Goal: Communication & Community: Ask a question

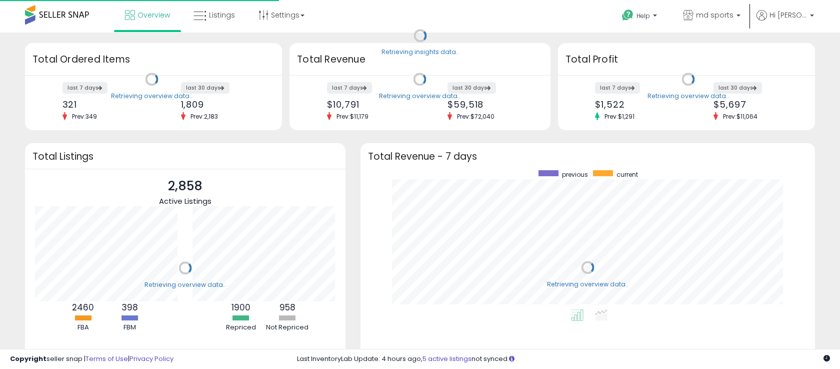
scroll to position [139, 435]
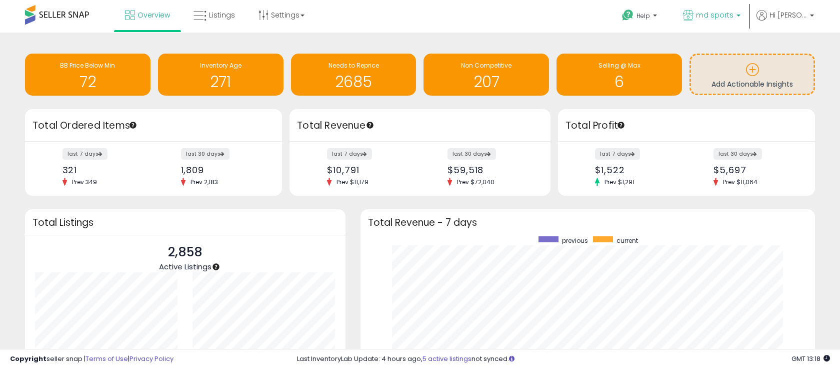
click at [739, 12] on p "md sports" at bounding box center [712, 16] width 58 height 13
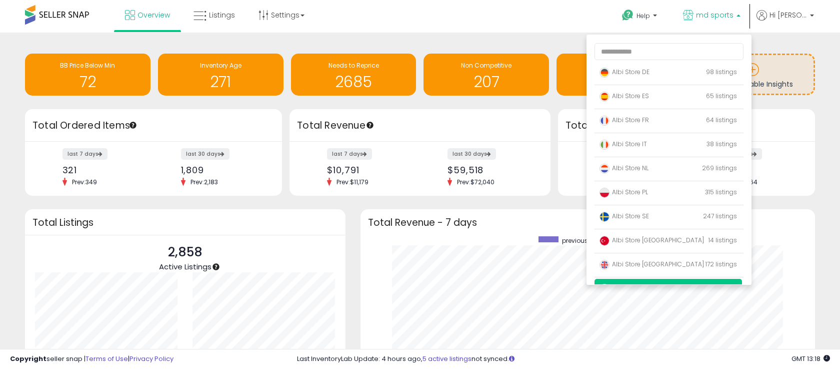
drag, startPoint x: 388, startPoint y: 11, endPoint x: 359, endPoint y: 14, distance: 29.7
click at [388, 11] on div "Overview Listings Settings" at bounding box center [269, 21] width 555 height 43
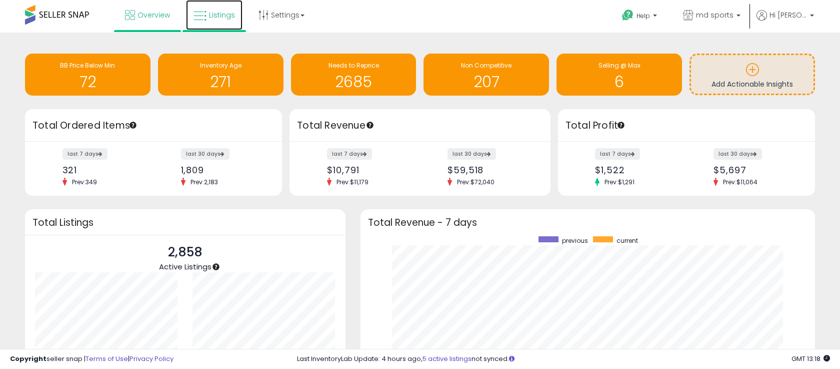
click at [215, 17] on span "Listings" at bounding box center [222, 15] width 26 height 10
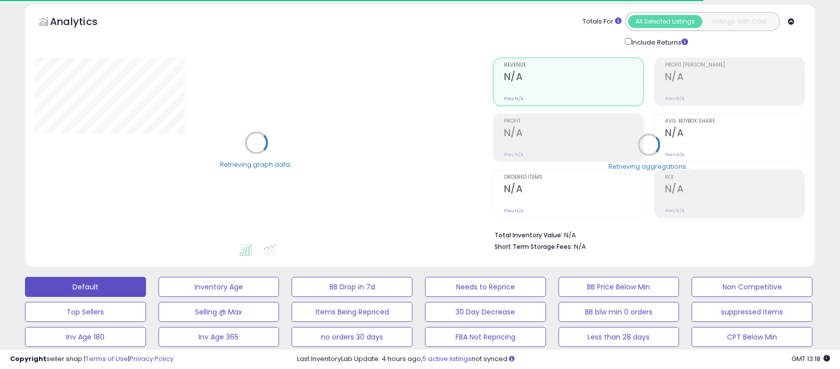
scroll to position [140, 0]
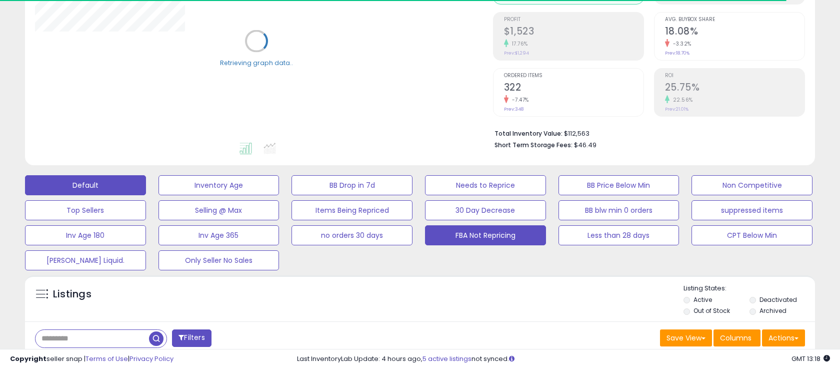
click at [280, 195] on button "FBA Not Repricing" at bounding box center [219, 185] width 121 height 20
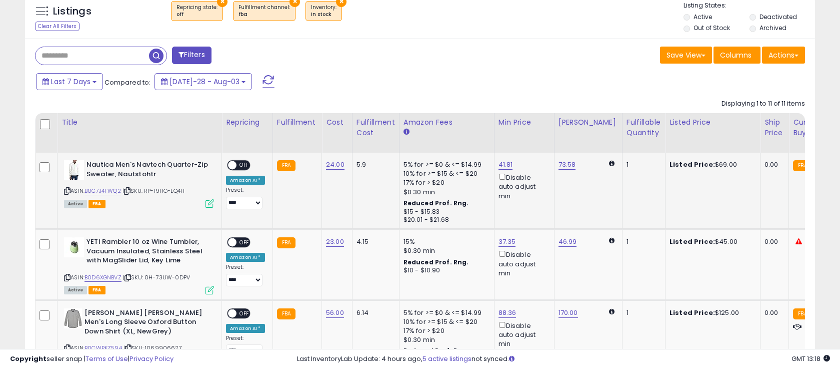
scroll to position [423, 0]
click at [244, 161] on span "OFF" at bounding box center [245, 165] width 16 height 9
click at [236, 246] on div "ON OFF" at bounding box center [228, 242] width 24 height 9
click at [250, 244] on span "OFF" at bounding box center [245, 242] width 16 height 9
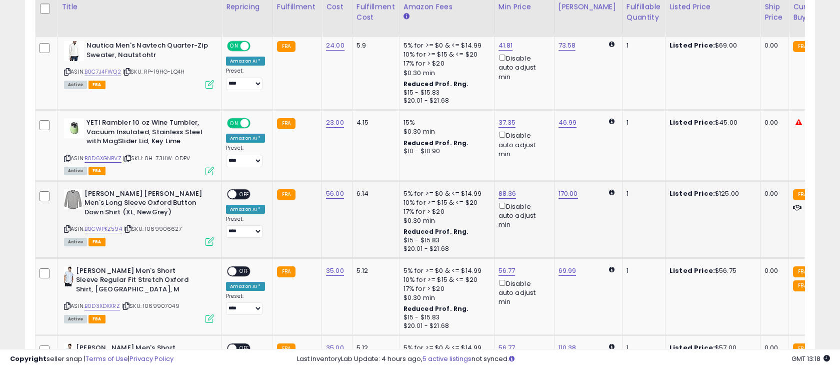
scroll to position [543, 0]
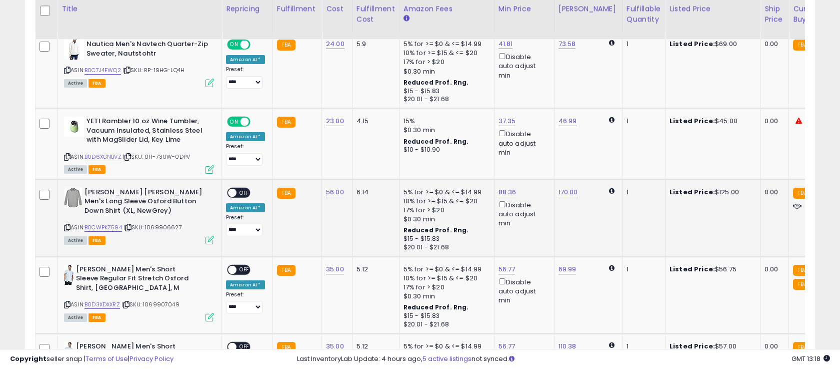
click at [247, 194] on span "OFF" at bounding box center [245, 192] width 16 height 9
click at [240, 275] on div "**********" at bounding box center [245, 289] width 39 height 49
click at [242, 271] on span "OFF" at bounding box center [245, 269] width 16 height 9
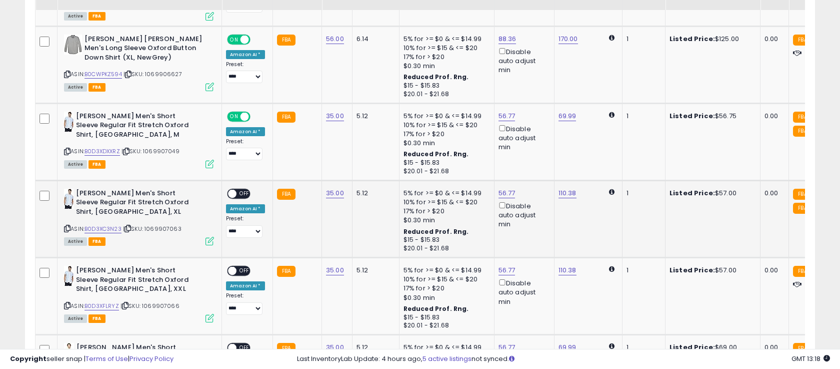
scroll to position [708, 0]
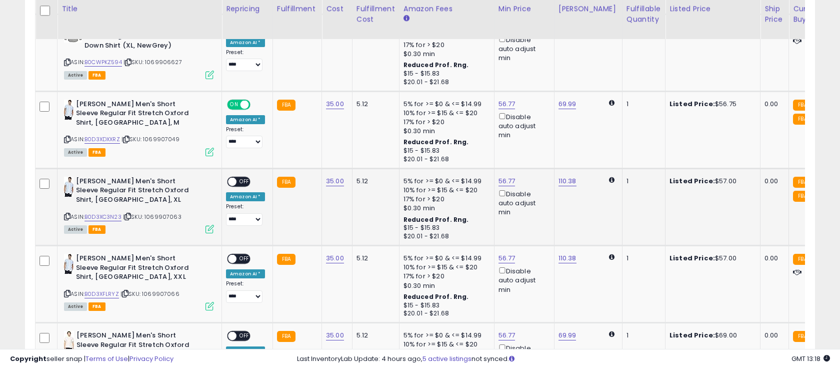
click at [243, 189] on div "**********" at bounding box center [245, 201] width 39 height 49
click at [246, 182] on span "OFF" at bounding box center [245, 181] width 16 height 9
click at [243, 258] on span "OFF" at bounding box center [245, 259] width 16 height 9
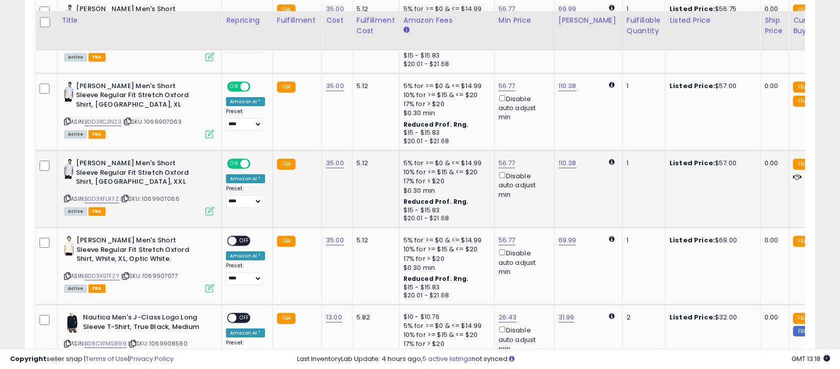
scroll to position [819, 0]
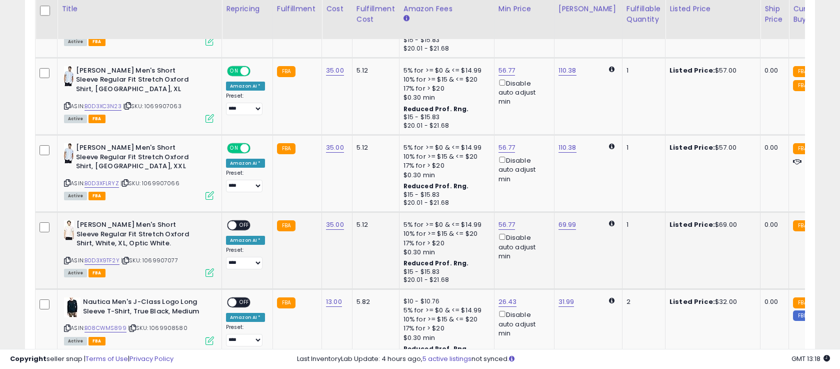
click at [240, 221] on div "ON OFF" at bounding box center [228, 225] width 24 height 9
click at [246, 231] on div "**********" at bounding box center [245, 244] width 39 height 49
click at [245, 229] on span "OFF" at bounding box center [245, 225] width 16 height 9
click at [241, 300] on span "OFF" at bounding box center [245, 302] width 16 height 9
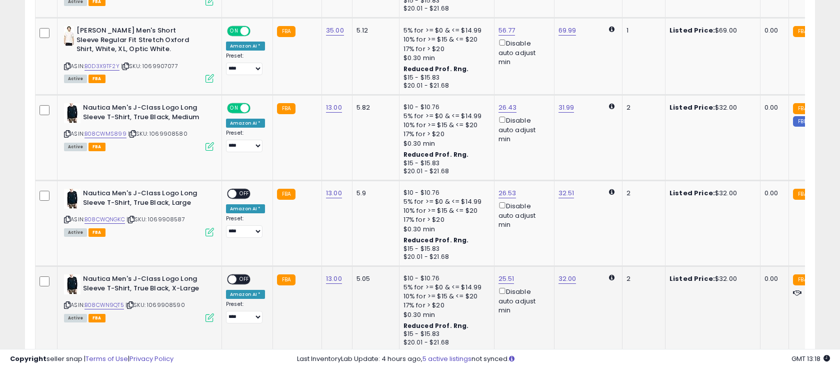
scroll to position [1072, 0]
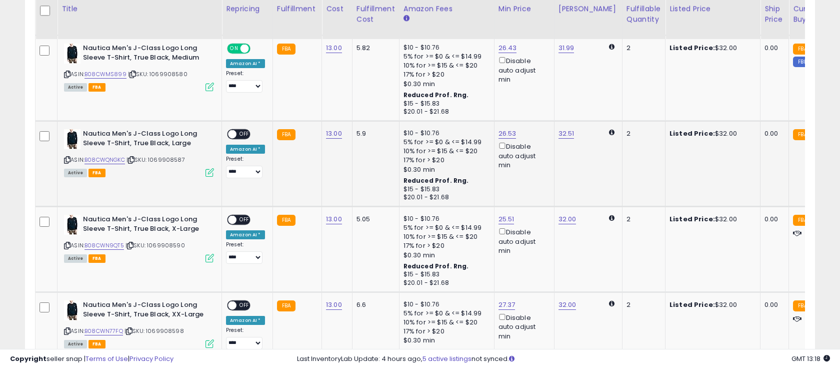
click at [234, 131] on span at bounding box center [232, 134] width 9 height 9
click at [242, 218] on span "OFF" at bounding box center [245, 220] width 16 height 9
click at [241, 297] on td "**********" at bounding box center [247, 335] width 51 height 86
click at [240, 306] on span "OFF" at bounding box center [245, 305] width 16 height 9
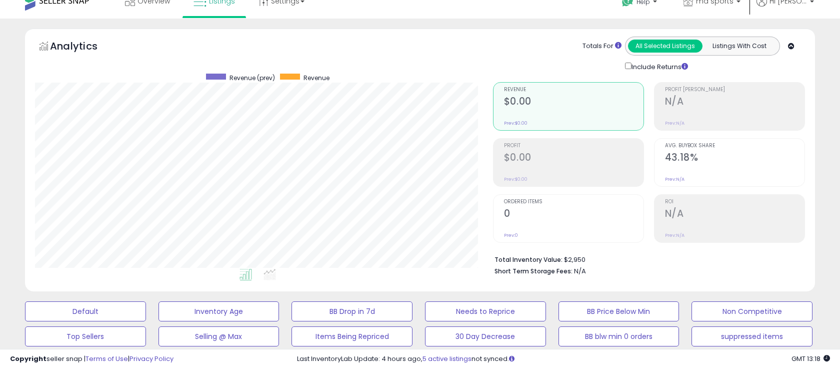
scroll to position [0, 0]
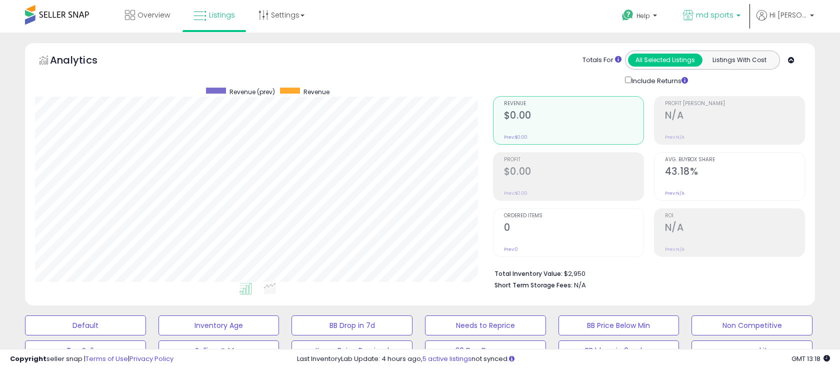
click at [741, 18] on b at bounding box center [739, 18] width 4 height 7
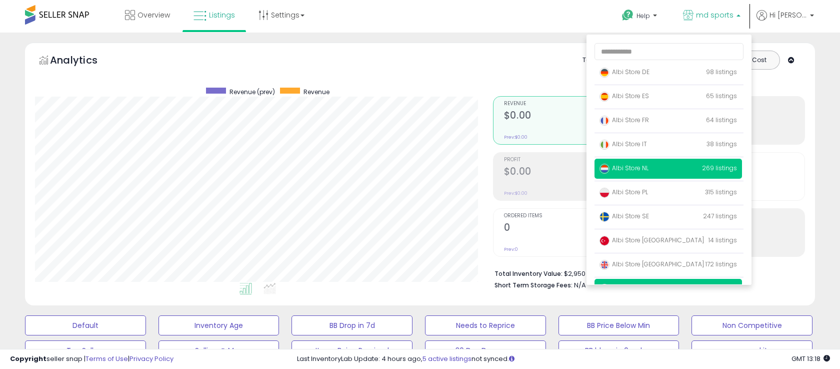
scroll to position [65, 0]
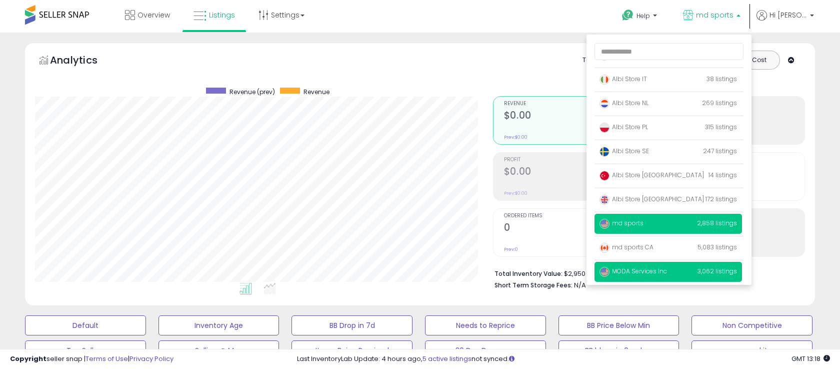
click at [655, 272] on span "MODA Services Inc" at bounding box center [634, 271] width 68 height 9
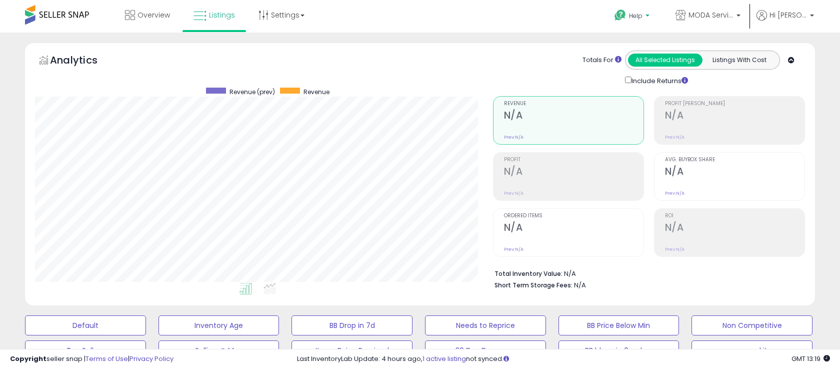
click at [639, 13] on span "Help" at bounding box center [636, 16] width 14 height 9
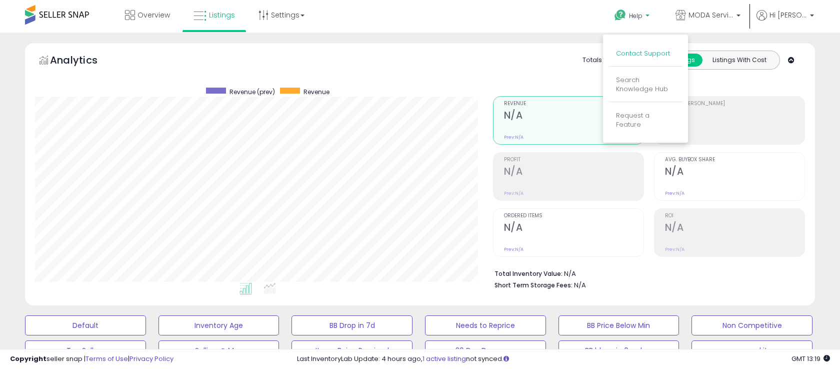
click at [642, 52] on link "Contact Support" at bounding box center [643, 54] width 54 height 10
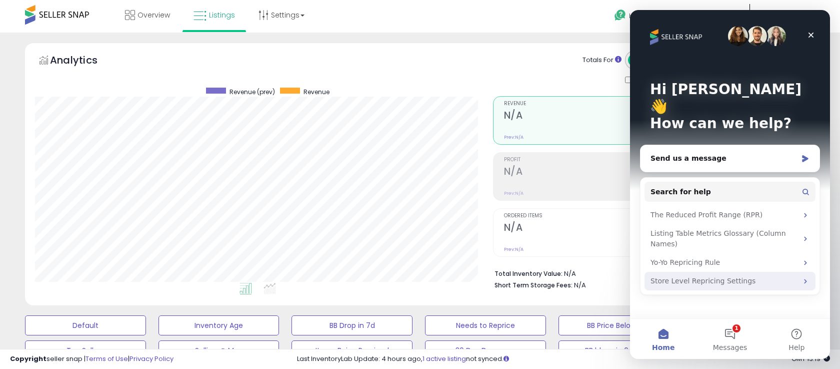
click at [727, 276] on div "Store Level Repricing Settings" at bounding box center [724, 281] width 147 height 11
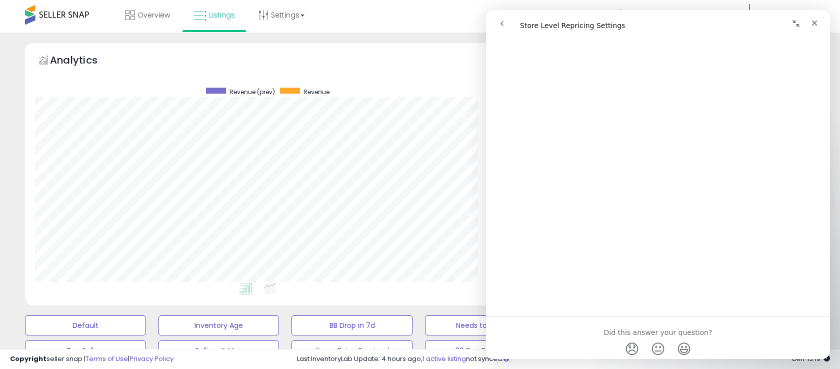
scroll to position [2016, 0]
click at [505, 25] on icon "go back" at bounding box center [502, 24] width 8 height 8
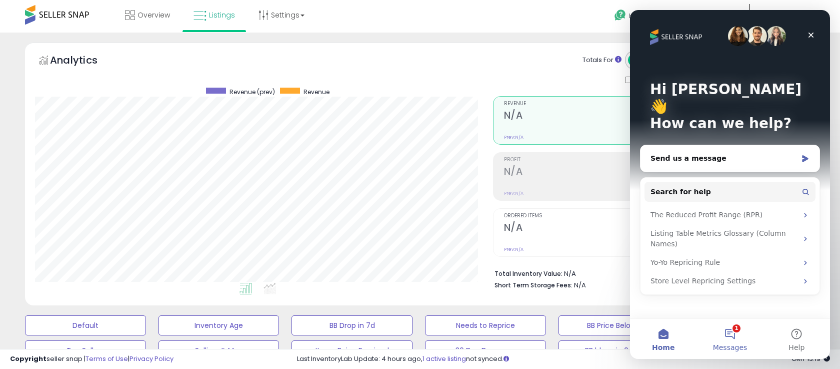
click at [736, 339] on button "1 Messages" at bounding box center [730, 339] width 67 height 40
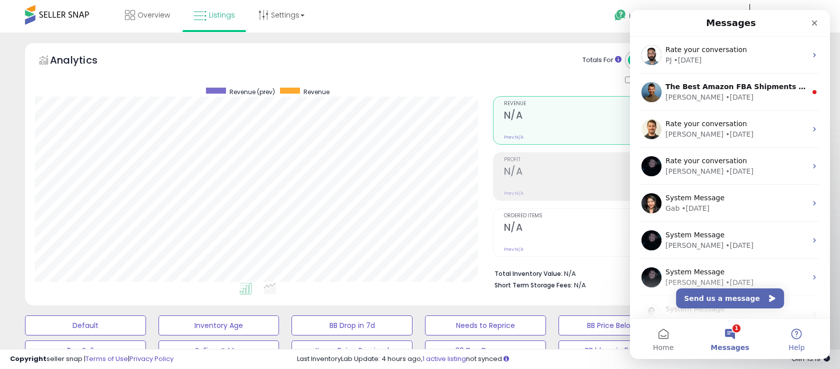
click at [797, 336] on button "Help" at bounding box center [797, 339] width 67 height 40
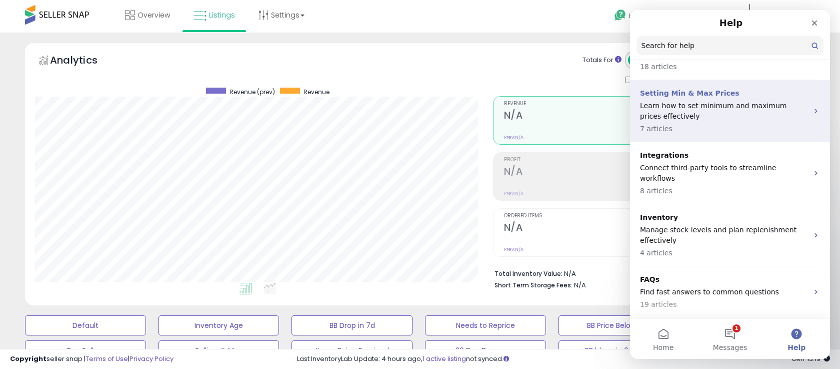
scroll to position [266, 0]
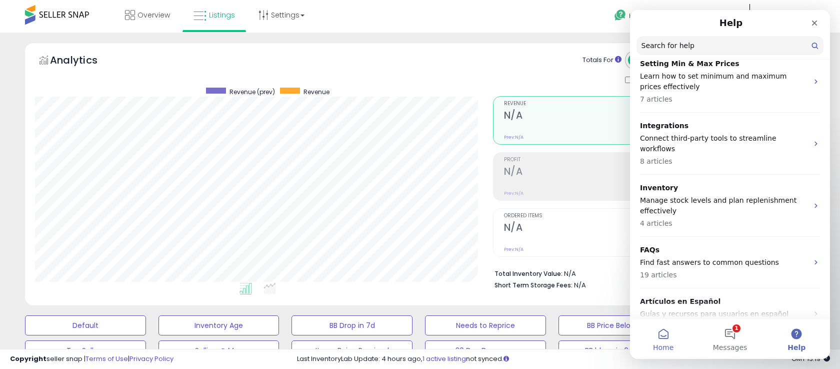
click at [656, 342] on button "Home" at bounding box center [663, 339] width 67 height 40
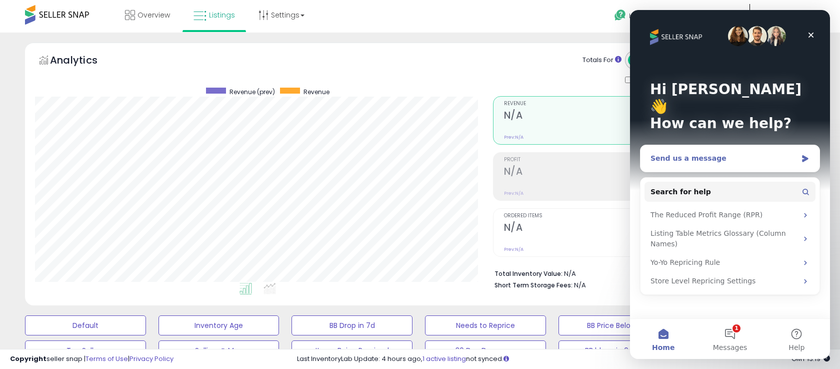
click at [740, 153] on div "Send us a message" at bounding box center [724, 158] width 147 height 11
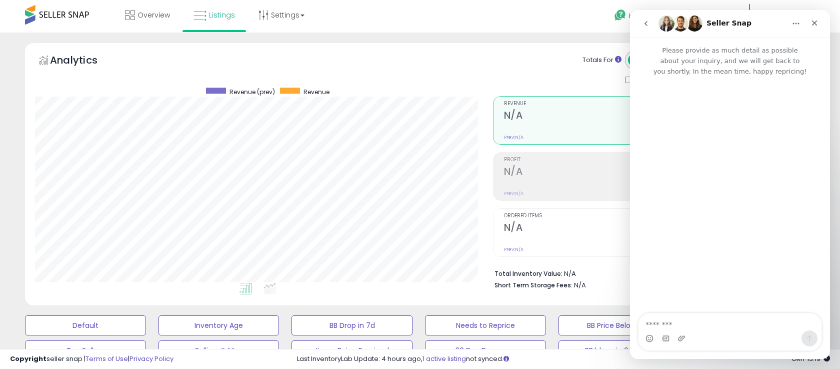
click at [729, 316] on textarea "Message…" at bounding box center [730, 321] width 183 height 17
type textarea "**********"
